Goal: Transaction & Acquisition: Purchase product/service

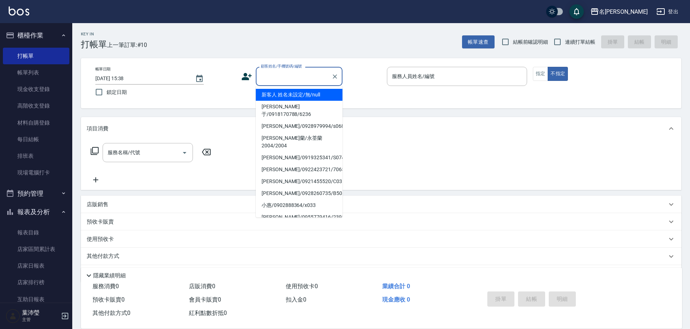
click at [280, 75] on input "顧客姓名/手機號碼/編號" at bounding box center [293, 76] width 69 height 13
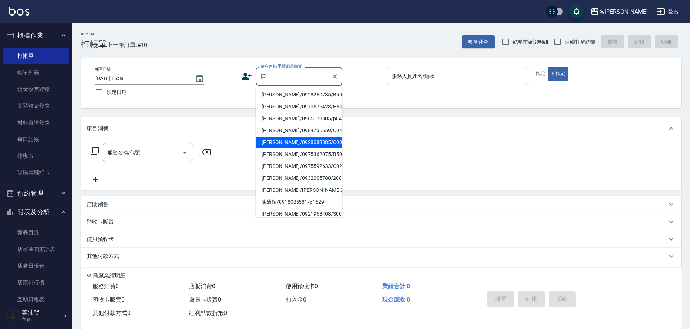
click at [293, 145] on li "[PERSON_NAME]/0928083885/C0061" at bounding box center [299, 143] width 87 height 12
type input "[PERSON_NAME]/0928083885/C0061"
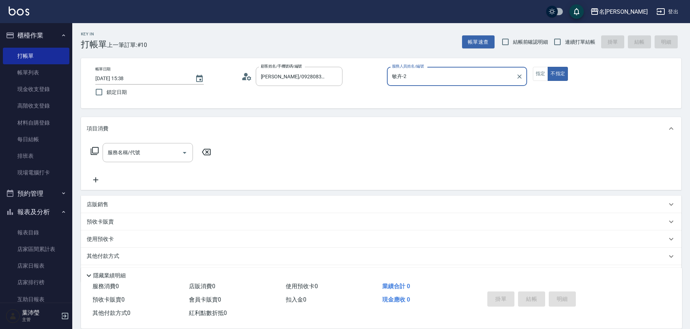
type input "敏卉-2"
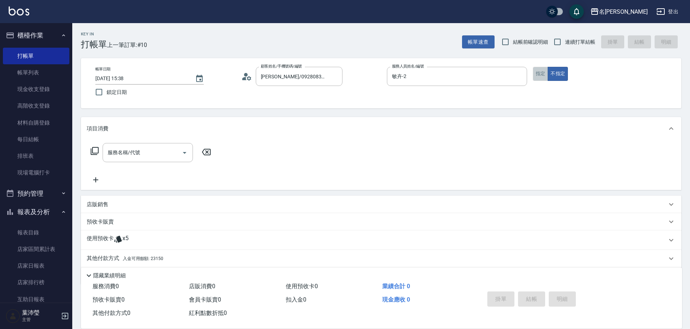
click at [539, 74] on button "指定" at bounding box center [541, 74] width 16 height 14
click at [97, 149] on icon at bounding box center [94, 151] width 9 height 9
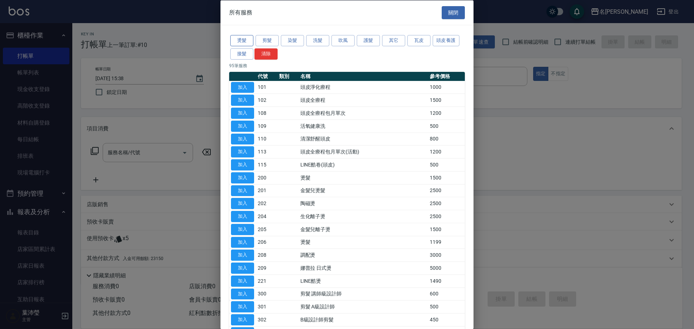
click at [238, 42] on button "燙髮" at bounding box center [241, 40] width 23 height 11
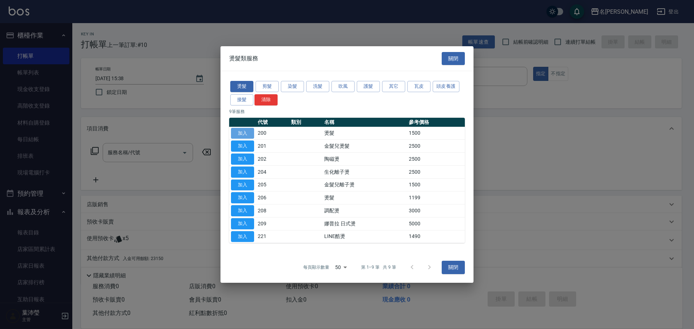
click at [245, 133] on button "加入" at bounding box center [242, 133] width 23 height 11
type input "燙髮(200)"
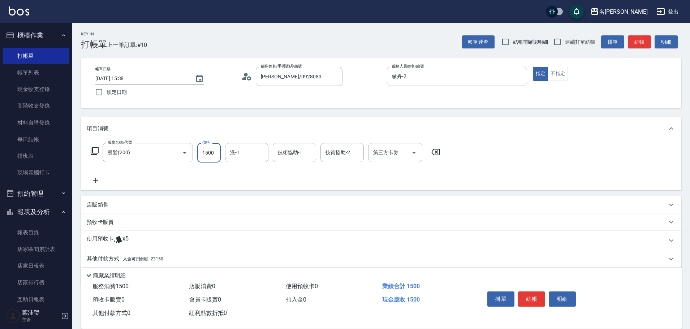
click at [212, 152] on input "1500" at bounding box center [208, 153] width 23 height 20
type input "5000"
click at [96, 152] on icon at bounding box center [94, 151] width 9 height 9
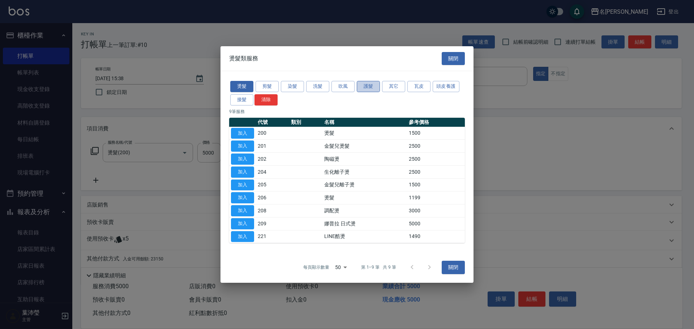
click at [366, 87] on button "護髮" at bounding box center [368, 86] width 23 height 11
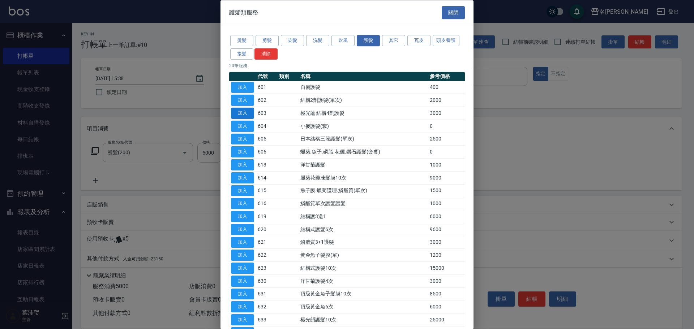
click at [244, 112] on button "加入" at bounding box center [242, 113] width 23 height 11
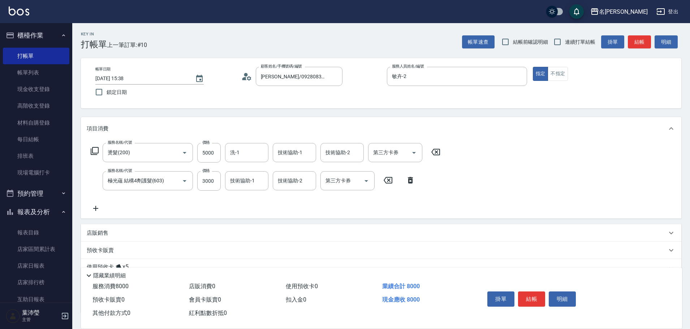
click at [97, 150] on icon at bounding box center [94, 151] width 9 height 9
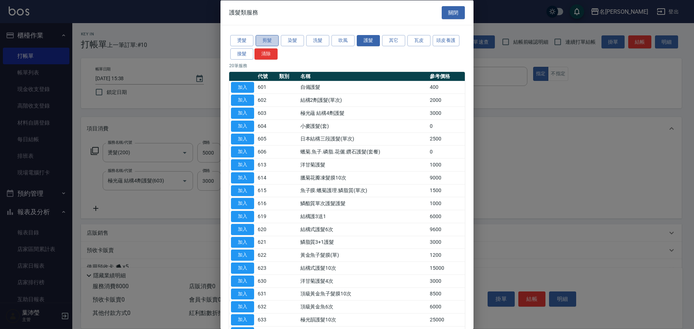
click at [261, 41] on button "剪髮" at bounding box center [266, 40] width 23 height 11
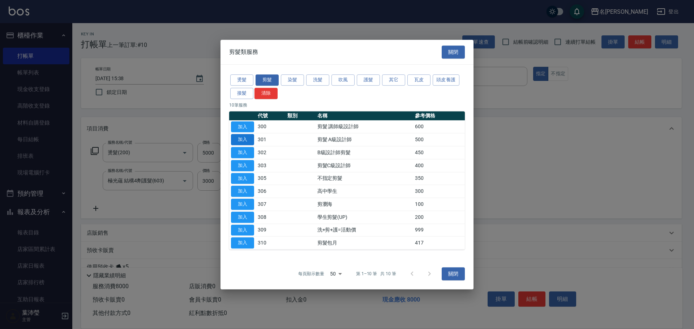
drag, startPoint x: 246, startPoint y: 139, endPoint x: 245, endPoint y: 143, distance: 4.0
click at [245, 139] on button "加入" at bounding box center [242, 139] width 23 height 11
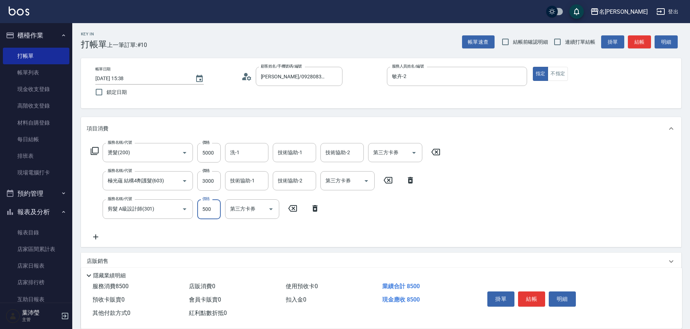
click at [211, 214] on input "500" at bounding box center [208, 209] width 23 height 20
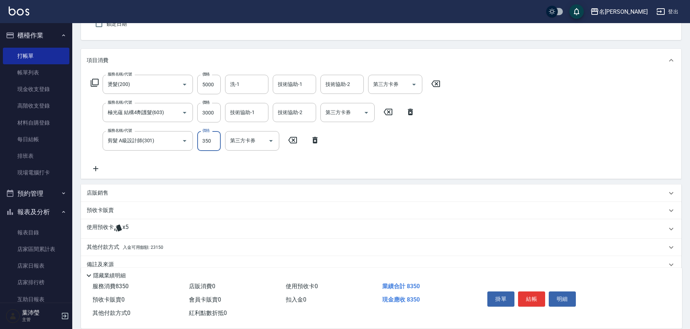
scroll to position [82, 0]
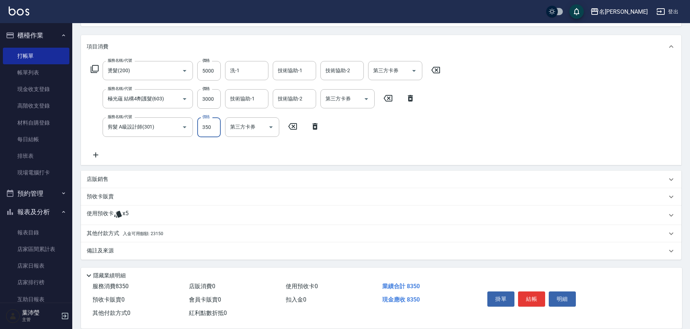
type input "350"
click at [99, 231] on p "其他付款方式 入金可用餘額: 23150" at bounding box center [125, 234] width 77 height 8
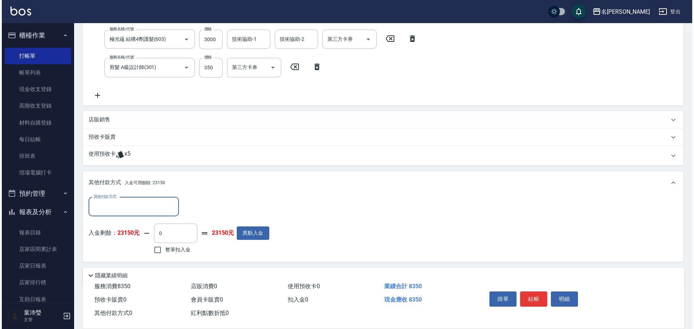
scroll to position [167, 0]
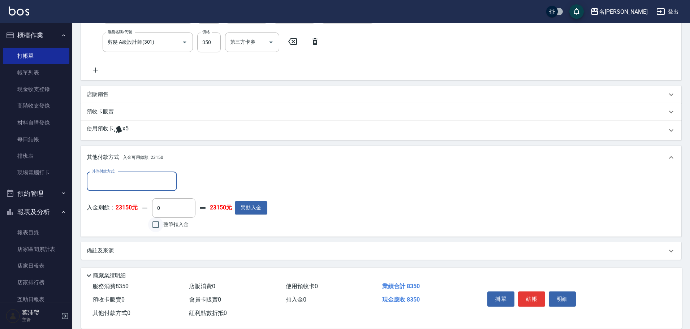
click at [157, 223] on input "整筆扣入金" at bounding box center [155, 224] width 15 height 15
checkbox input "true"
type input "8350"
click at [566, 297] on button "明細" at bounding box center [562, 299] width 27 height 15
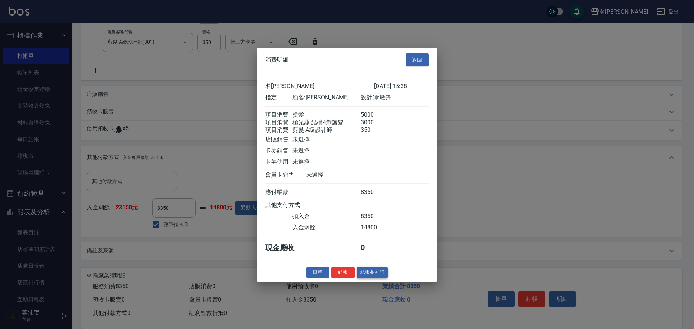
click at [370, 278] on button "結帳並列印" at bounding box center [372, 272] width 31 height 11
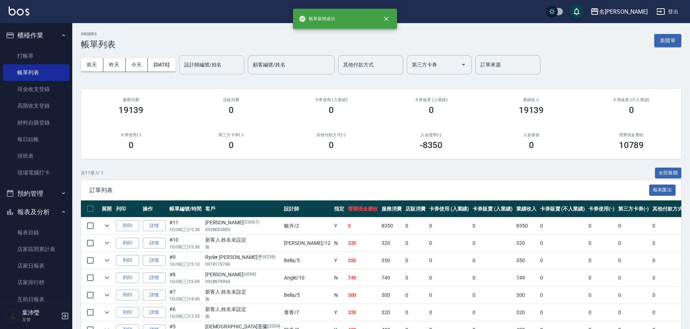
click at [225, 72] on div "設計師編號/姓名" at bounding box center [211, 64] width 65 height 19
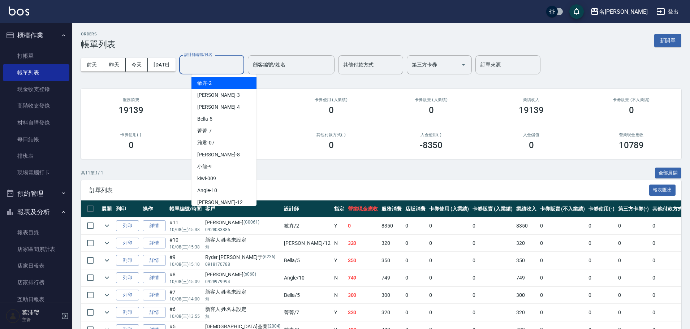
click at [227, 82] on div "敏卉 -2" at bounding box center [224, 83] width 65 height 12
type input "敏卉-2"
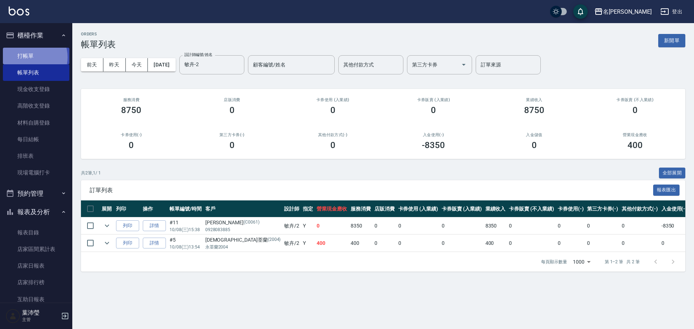
click at [28, 57] on link "打帳單" at bounding box center [36, 56] width 66 height 17
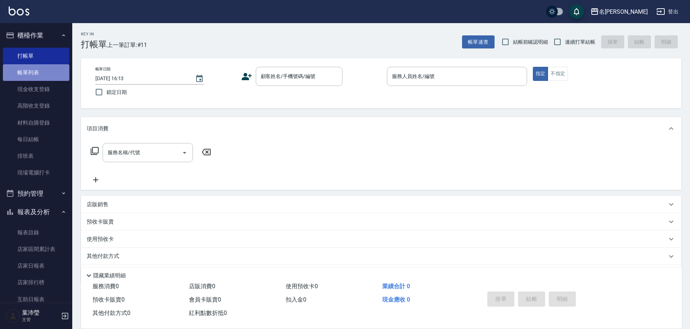
click at [50, 72] on link "帳單列表" at bounding box center [36, 72] width 66 height 17
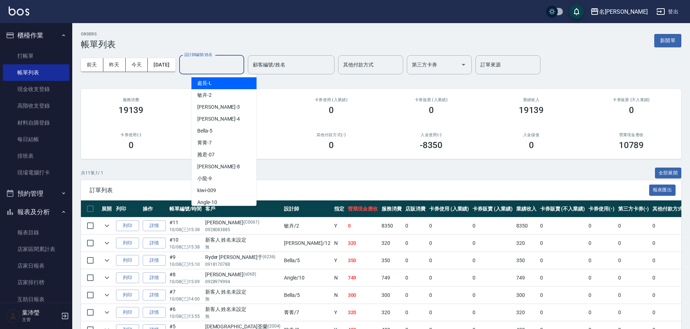
click at [209, 69] on input "設計師編號/姓名" at bounding box center [211, 65] width 59 height 13
click at [214, 94] on div "敏卉 -2" at bounding box center [224, 95] width 65 height 12
type input "敏卉-2"
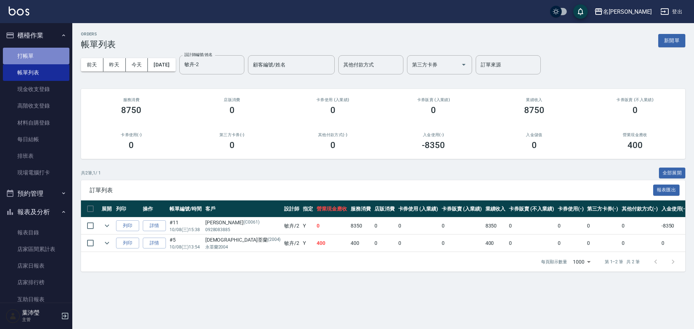
click at [48, 60] on link "打帳單" at bounding box center [36, 56] width 66 height 17
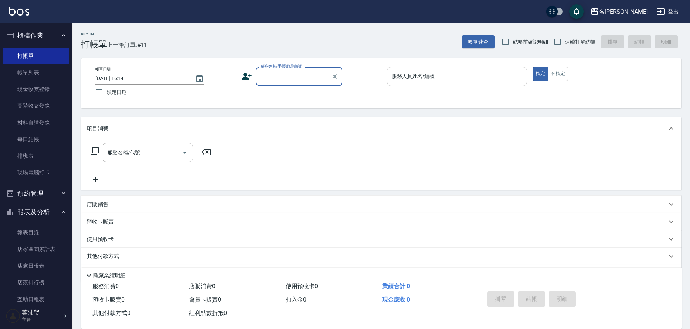
click at [235, 154] on div "服務名稱/代號 服務名稱/代號" at bounding box center [381, 165] width 601 height 50
drag, startPoint x: 294, startPoint y: 81, endPoint x: 298, endPoint y: 82, distance: 4.4
click at [295, 81] on input "顧客姓名/手機號碼/編號" at bounding box center [293, 76] width 69 height 13
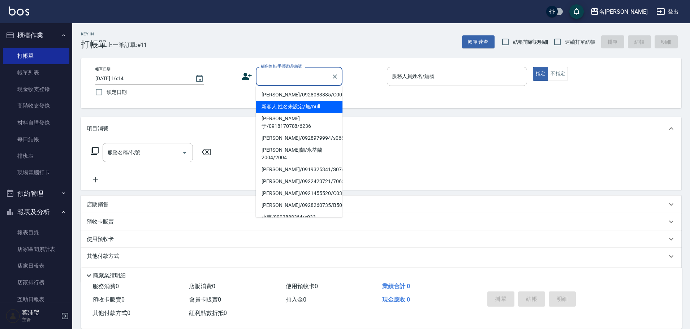
click at [304, 109] on li "新客人 姓名未設定/無/null" at bounding box center [299, 107] width 87 height 12
type input "新客人 姓名未設定/無/null"
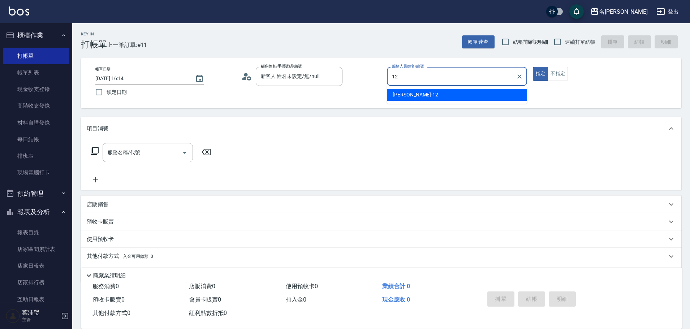
click at [405, 96] on span "[PERSON_NAME] -12" at bounding box center [416, 95] width 46 height 8
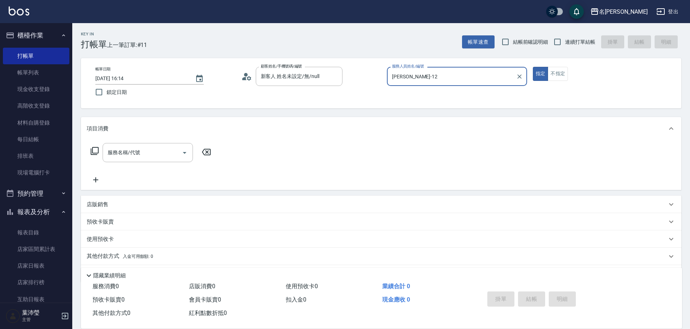
type input "[PERSON_NAME]-12"
click at [94, 150] on icon at bounding box center [94, 151] width 9 height 9
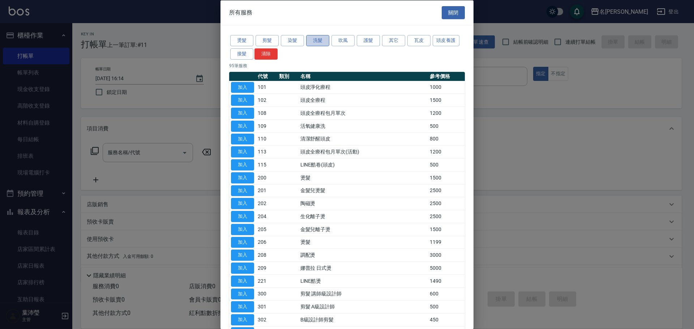
click at [320, 42] on button "洗髮" at bounding box center [317, 40] width 23 height 11
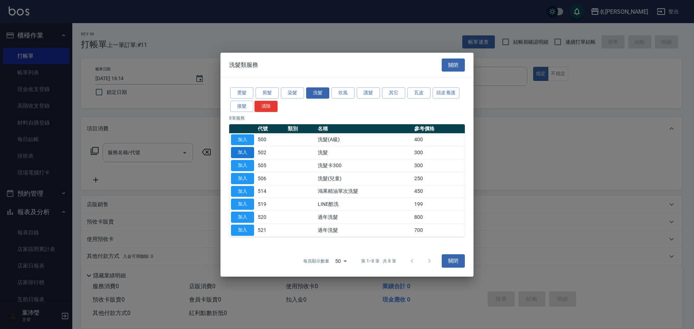
click at [236, 151] on button "加入" at bounding box center [242, 152] width 23 height 11
type input "洗髮(502)"
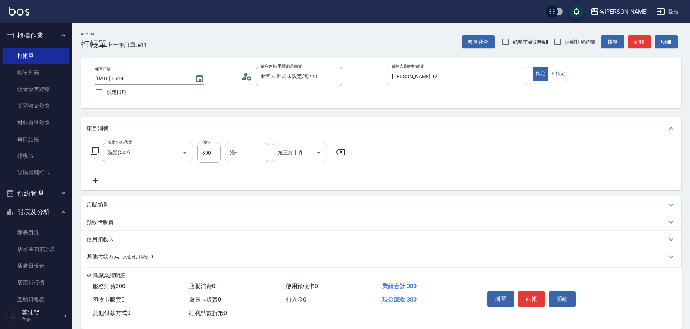
scroll to position [23, 0]
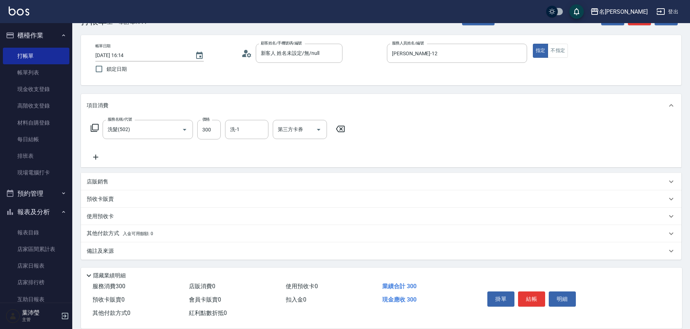
click at [106, 180] on p "店販銷售" at bounding box center [98, 182] width 22 height 8
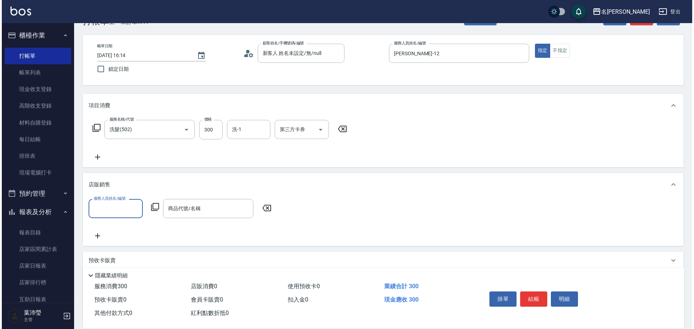
scroll to position [0, 0]
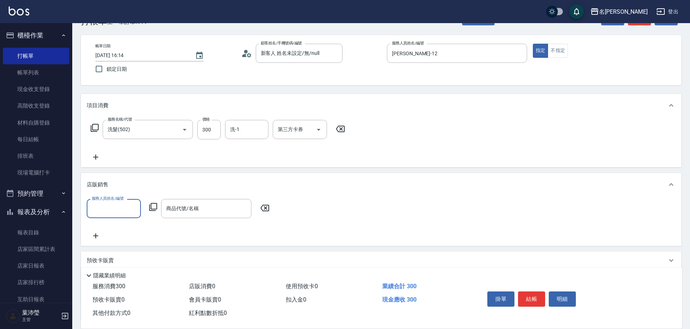
click at [106, 210] on input "服務人員姓名/編號" at bounding box center [114, 208] width 48 height 13
click at [120, 227] on div "[PERSON_NAME] -12" at bounding box center [114, 227] width 54 height 12
type input "[PERSON_NAME]-12"
click at [156, 208] on icon at bounding box center [153, 207] width 9 height 9
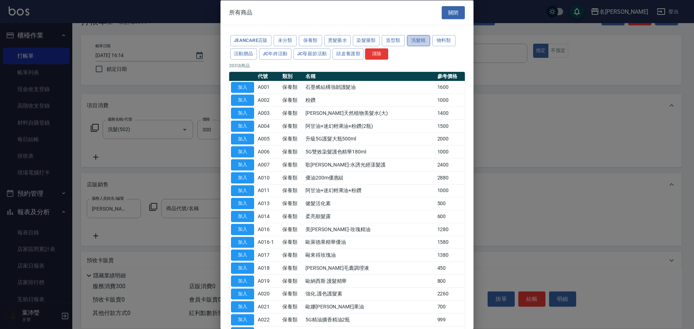
click at [417, 41] on button "洗髮精" at bounding box center [418, 40] width 23 height 11
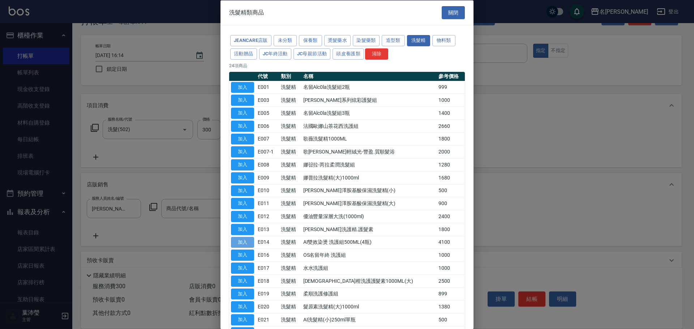
click at [242, 242] on button "加入" at bounding box center [242, 242] width 23 height 11
type input "AI雙效染燙 洗護組500ML(4瓶)"
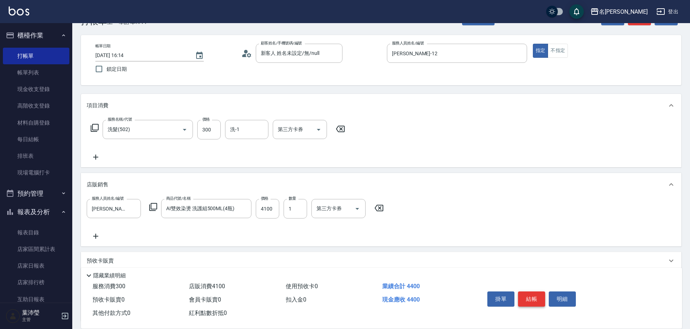
click at [535, 296] on button "結帳" at bounding box center [531, 299] width 27 height 15
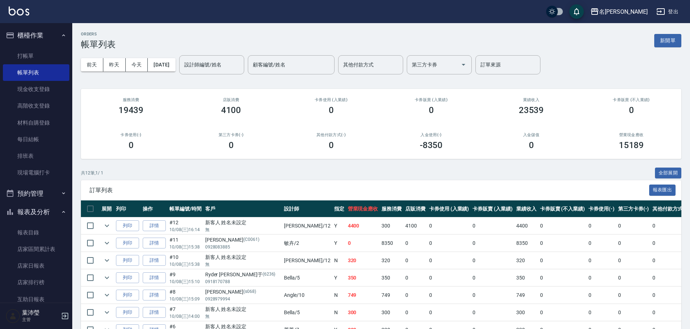
drag, startPoint x: 68, startPoint y: 94, endPoint x: 69, endPoint y: 130, distance: 36.2
click at [71, 139] on nav "櫃檯作業 打帳單 帳單列表 現金收支登錄 高階收支登錄 材料自購登錄 每日結帳 排班表 現場電腦打卡 預約管理 預約管理 單日預約紀錄 單週預約紀錄 報表及分…" at bounding box center [36, 163] width 72 height 280
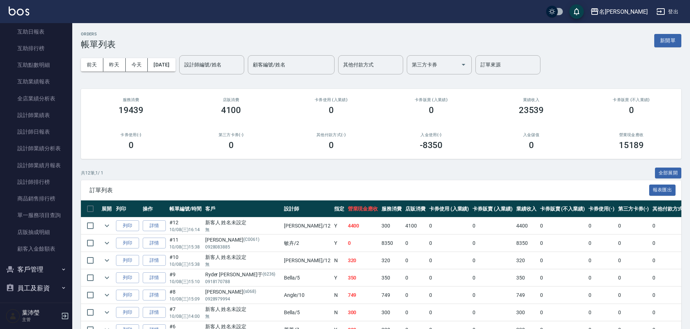
scroll to position [276, 0]
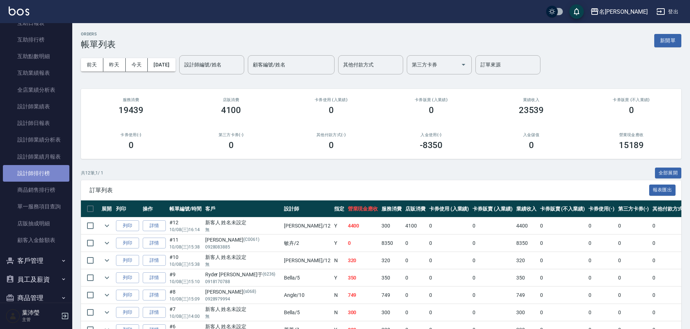
click at [44, 168] on link "設計師排行榜" at bounding box center [36, 173] width 66 height 17
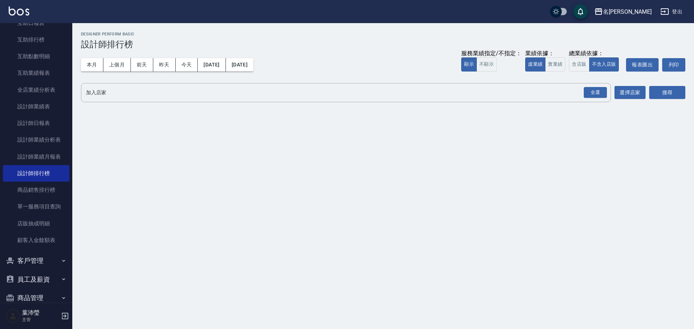
click at [91, 57] on div "本月 上個月 [DATE] [DATE] [DATE] [DATE] [DATE] 服務業績指定/不指定： 顯示 不顯示 業績依據： 虛業績 實業績 總業績依…" at bounding box center [383, 65] width 604 height 31
click at [91, 61] on button "本月" at bounding box center [92, 64] width 22 height 13
click at [590, 88] on div "全選" at bounding box center [595, 92] width 23 height 11
click at [656, 96] on button "搜尋" at bounding box center [667, 92] width 36 height 13
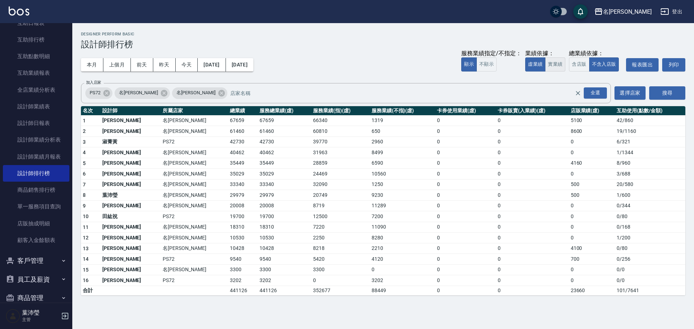
click at [554, 66] on button "實業績" at bounding box center [555, 64] width 20 height 14
click at [222, 64] on button "[DATE]" at bounding box center [212, 64] width 28 height 13
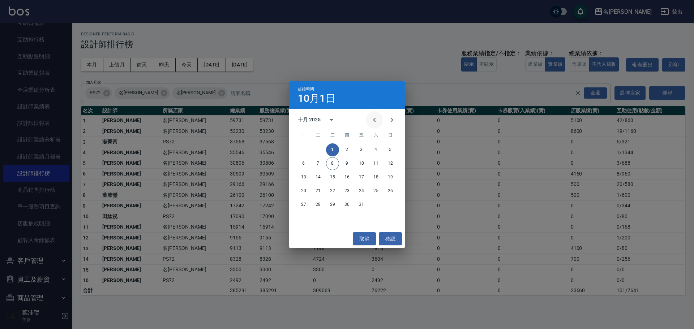
click at [374, 119] on icon "Previous month" at bounding box center [374, 120] width 3 height 4
click at [375, 173] on button "20" at bounding box center [375, 177] width 13 height 13
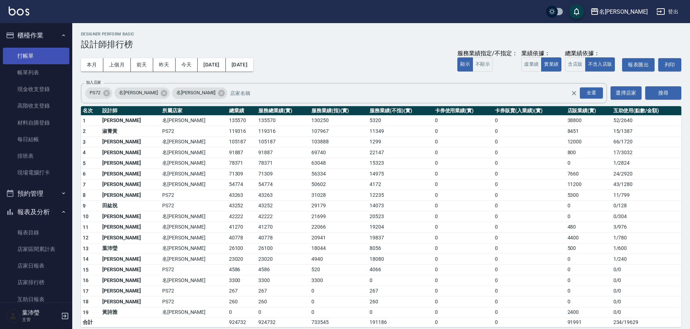
click at [31, 56] on link "打帳單" at bounding box center [36, 56] width 66 height 17
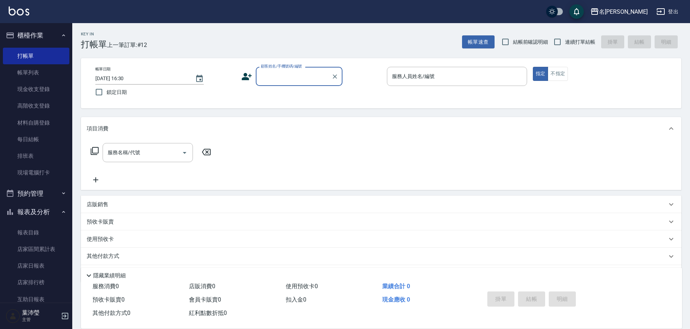
click at [303, 70] on div "顧客姓名/手機號碼/編號" at bounding box center [299, 76] width 87 height 19
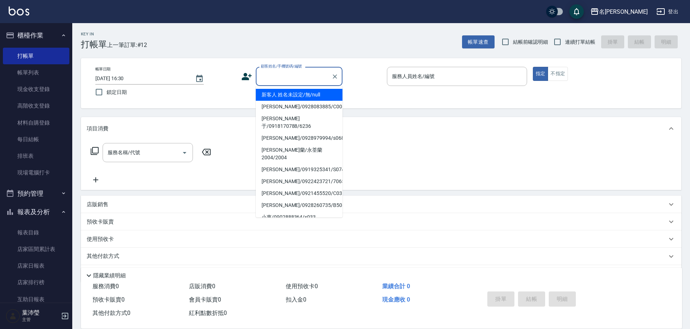
click at [309, 88] on ul "新客人 姓名未設定/無/null [PERSON_NAME]/0928083885/C0061 [PERSON_NAME]于/0918170788/6236 …" at bounding box center [299, 152] width 87 height 132
click at [330, 96] on li "新客人 姓名未設定/無/null" at bounding box center [299, 95] width 87 height 12
type input "新客人 姓名未設定/無/null"
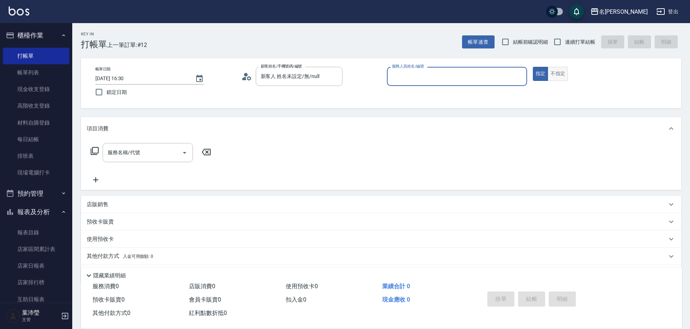
click at [558, 73] on button "不指定" at bounding box center [558, 74] width 20 height 14
click at [502, 87] on p at bounding box center [457, 90] width 140 height 8
click at [492, 83] on div "服務人員姓名/編號" at bounding box center [457, 76] width 140 height 19
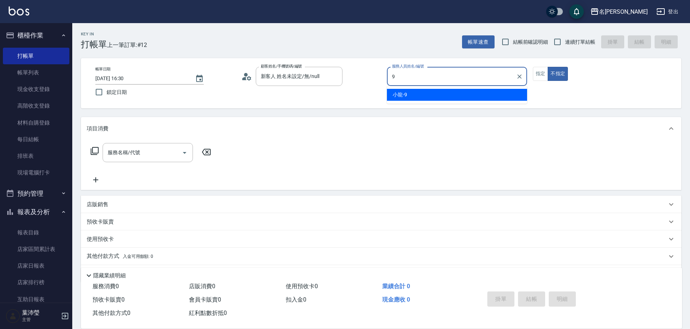
type input "小龍-9"
type button "false"
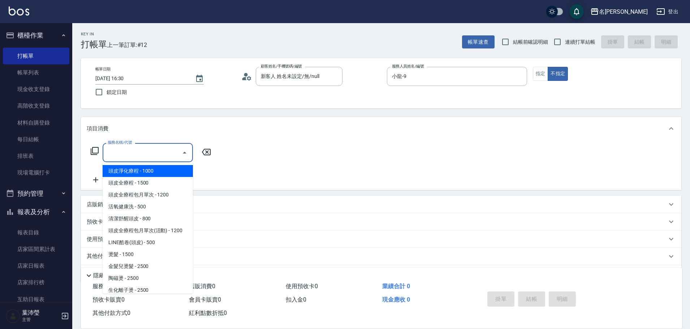
click at [173, 153] on input "服務名稱/代號" at bounding box center [142, 152] width 73 height 13
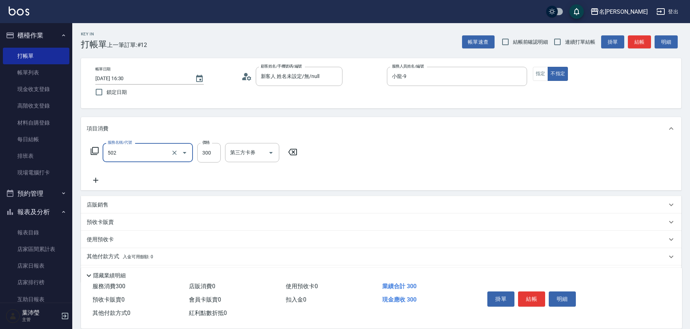
type input "洗髮(502)"
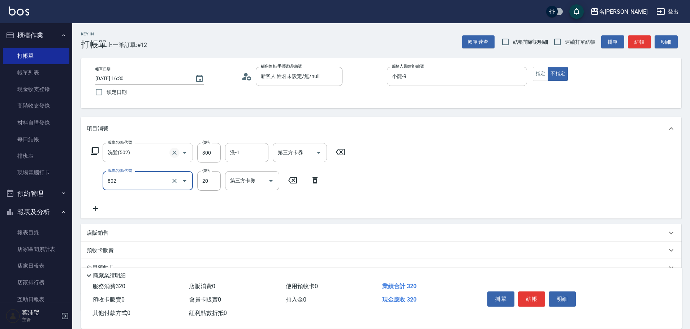
type input "潤絲(802)"
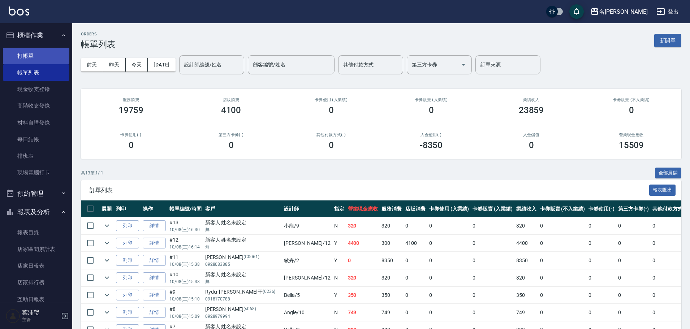
click at [55, 58] on link "打帳單" at bounding box center [36, 56] width 66 height 17
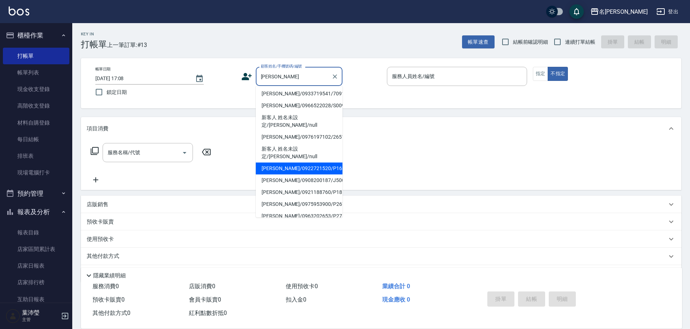
scroll to position [3, 0]
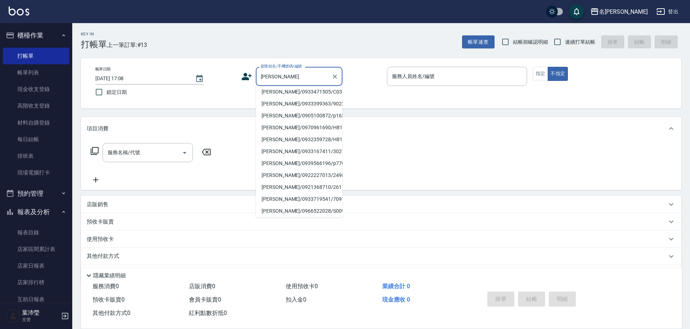
click at [272, 154] on li "[PERSON_NAME]/0933167411/3021" at bounding box center [299, 152] width 87 height 12
type input "[PERSON_NAME]/0933167411/3021"
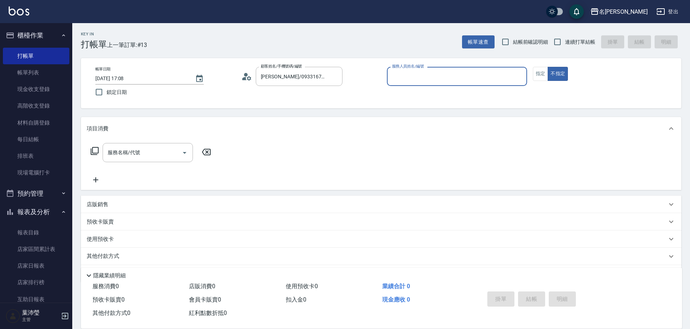
type input "Angle-10"
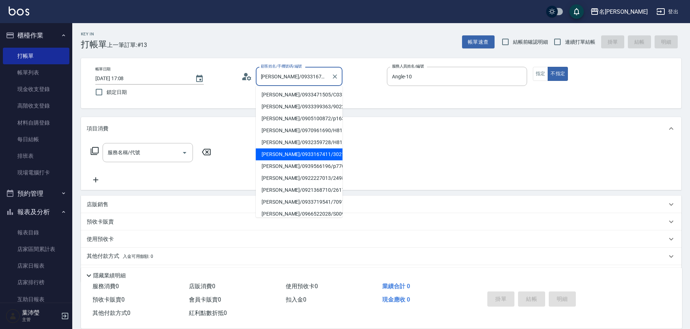
click at [310, 74] on input "[PERSON_NAME]/0933167411/3021" at bounding box center [293, 76] width 69 height 13
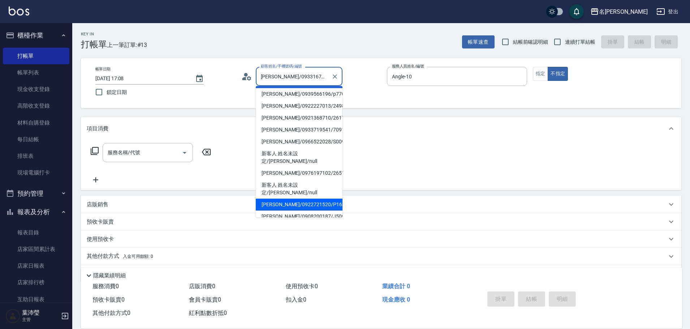
click at [269, 199] on li "[PERSON_NAME]/0922721520/P1635" at bounding box center [299, 205] width 87 height 12
type input "[PERSON_NAME]/0922721520/P1635"
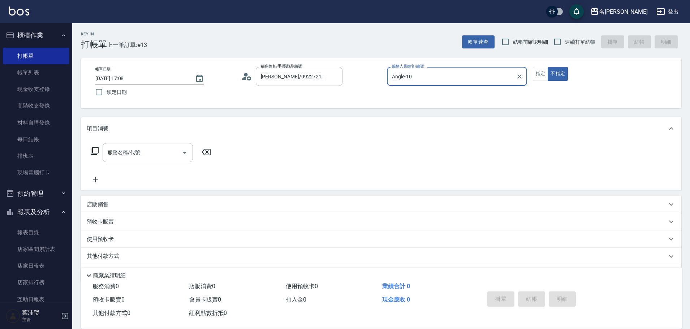
type input "Bella-5"
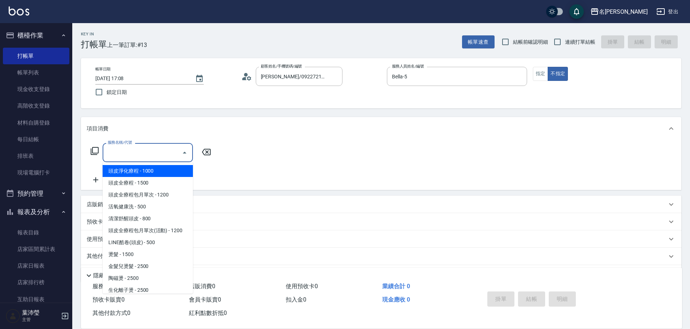
click at [156, 148] on input "服務名稱/代號" at bounding box center [142, 152] width 73 height 13
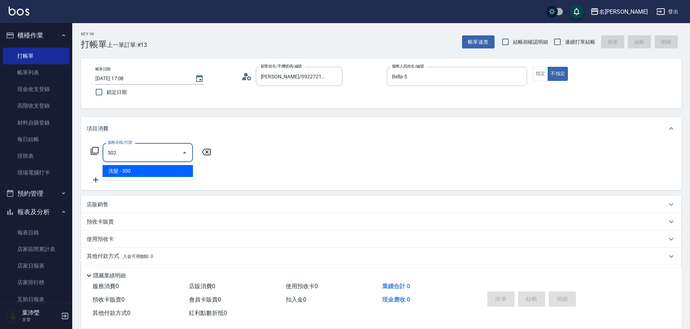
type input "洗髮(502)"
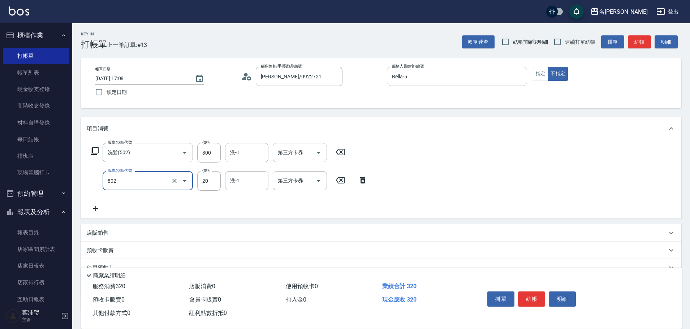
type input "潤絲(802)"
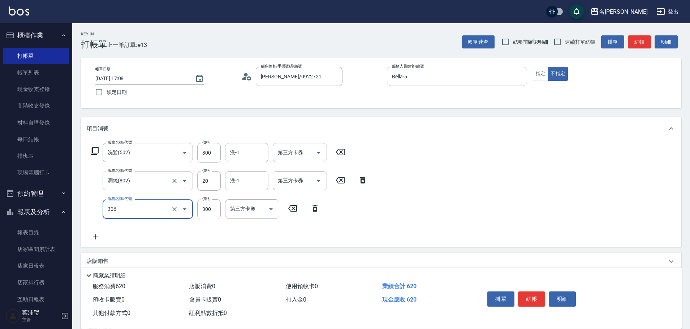
type input "高中學生(306)"
type input "400"
click at [546, 70] on button "指定" at bounding box center [541, 74] width 16 height 14
click at [641, 38] on button "結帳" at bounding box center [639, 41] width 23 height 13
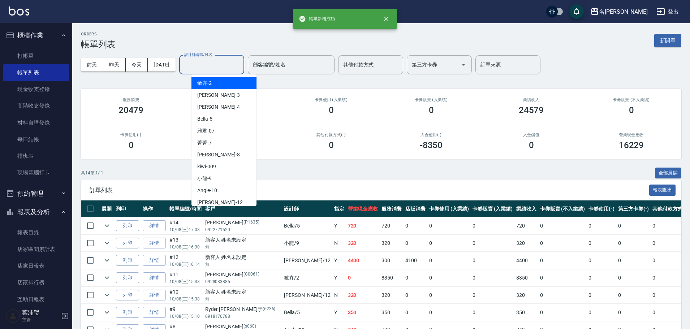
drag, startPoint x: 237, startPoint y: 61, endPoint x: 228, endPoint y: 60, distance: 9.8
click at [237, 61] on input "設計師編號/姓名" at bounding box center [211, 65] width 59 height 13
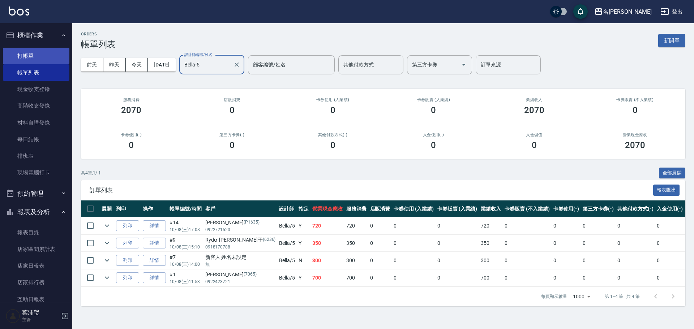
type input "Bella-5"
click at [54, 60] on link "打帳單" at bounding box center [36, 56] width 66 height 17
